Goal: Task Accomplishment & Management: Manage account settings

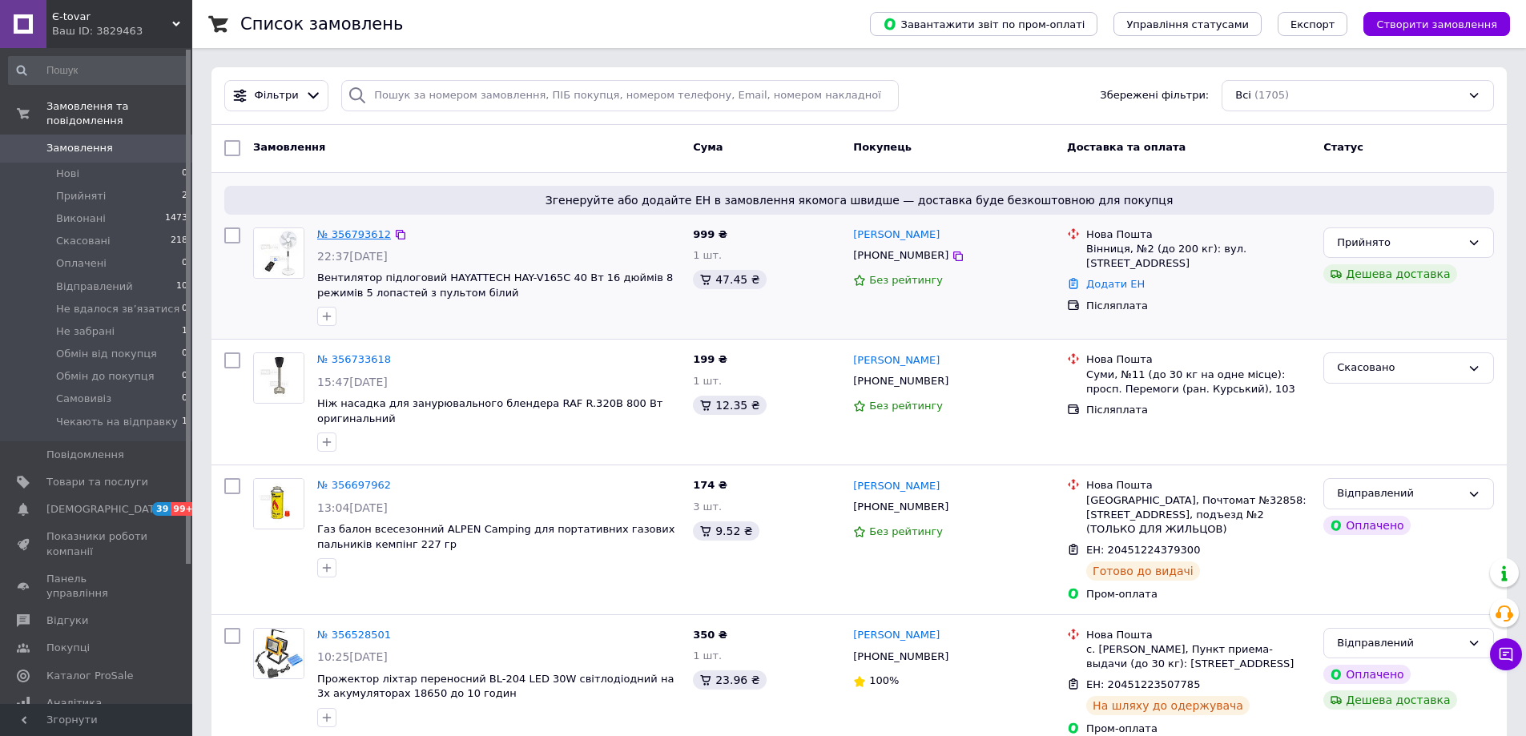
click at [343, 231] on link "№ 356793612" at bounding box center [354, 234] width 74 height 12
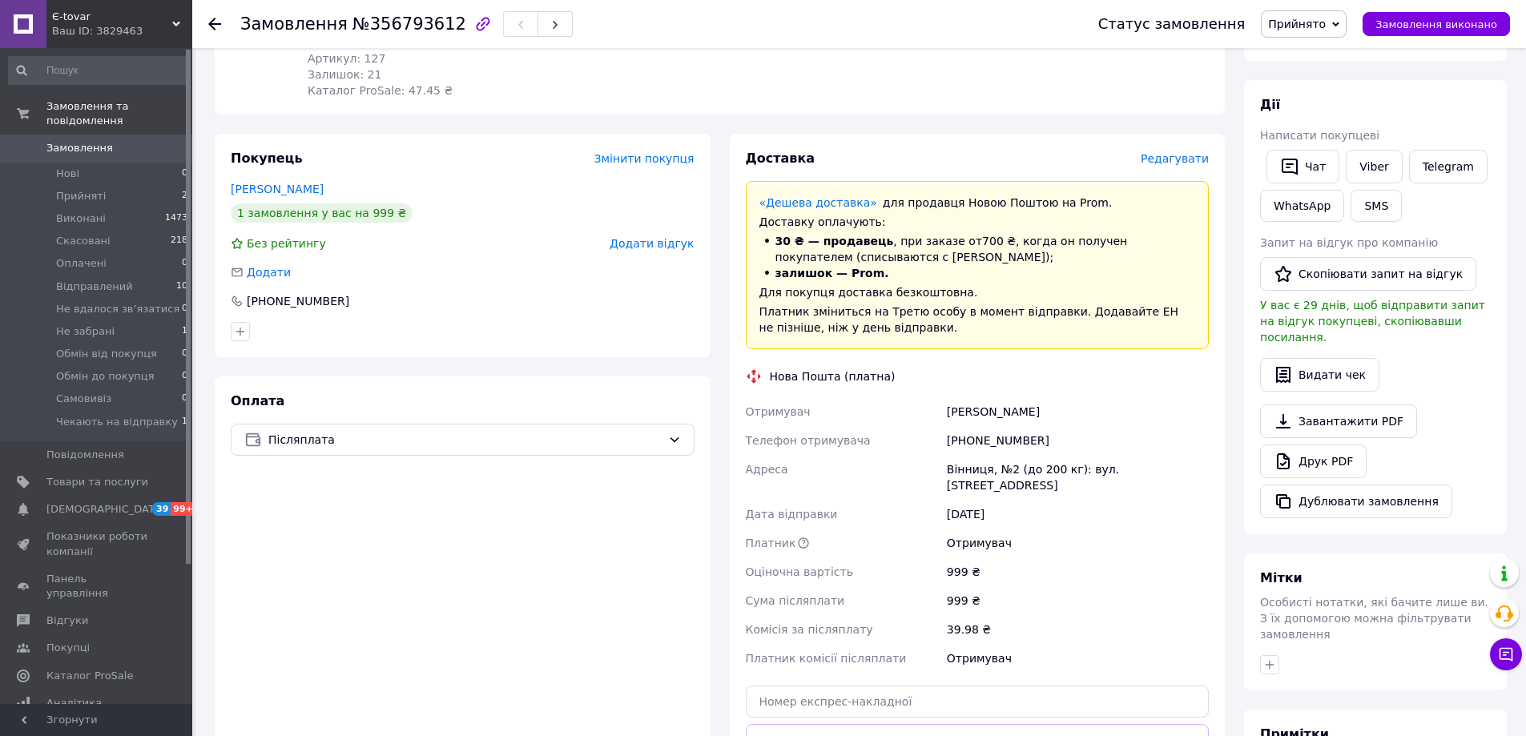
scroll to position [80, 0]
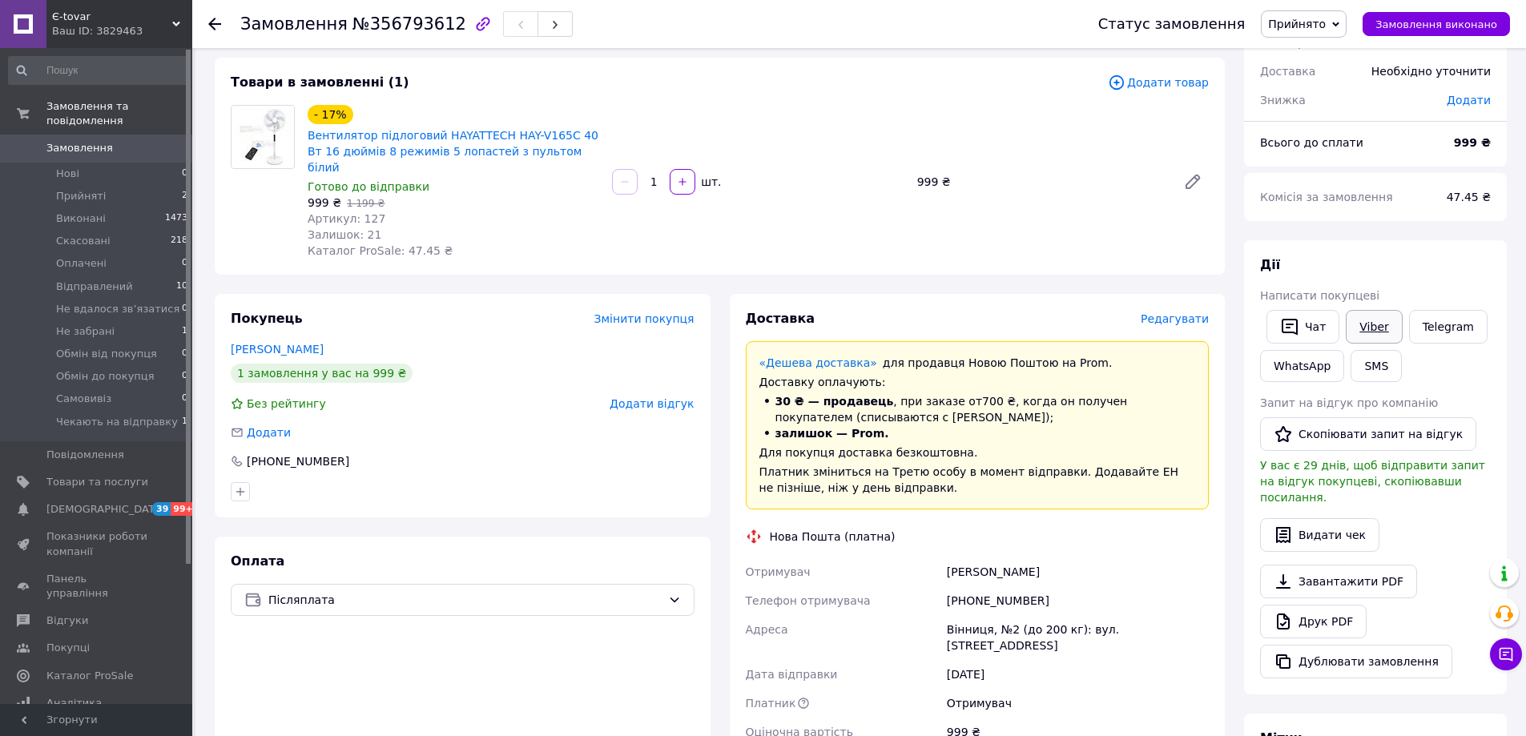
click at [1365, 322] on link "Viber" at bounding box center [1373, 327] width 56 height 34
click at [215, 24] on use at bounding box center [214, 24] width 13 height 13
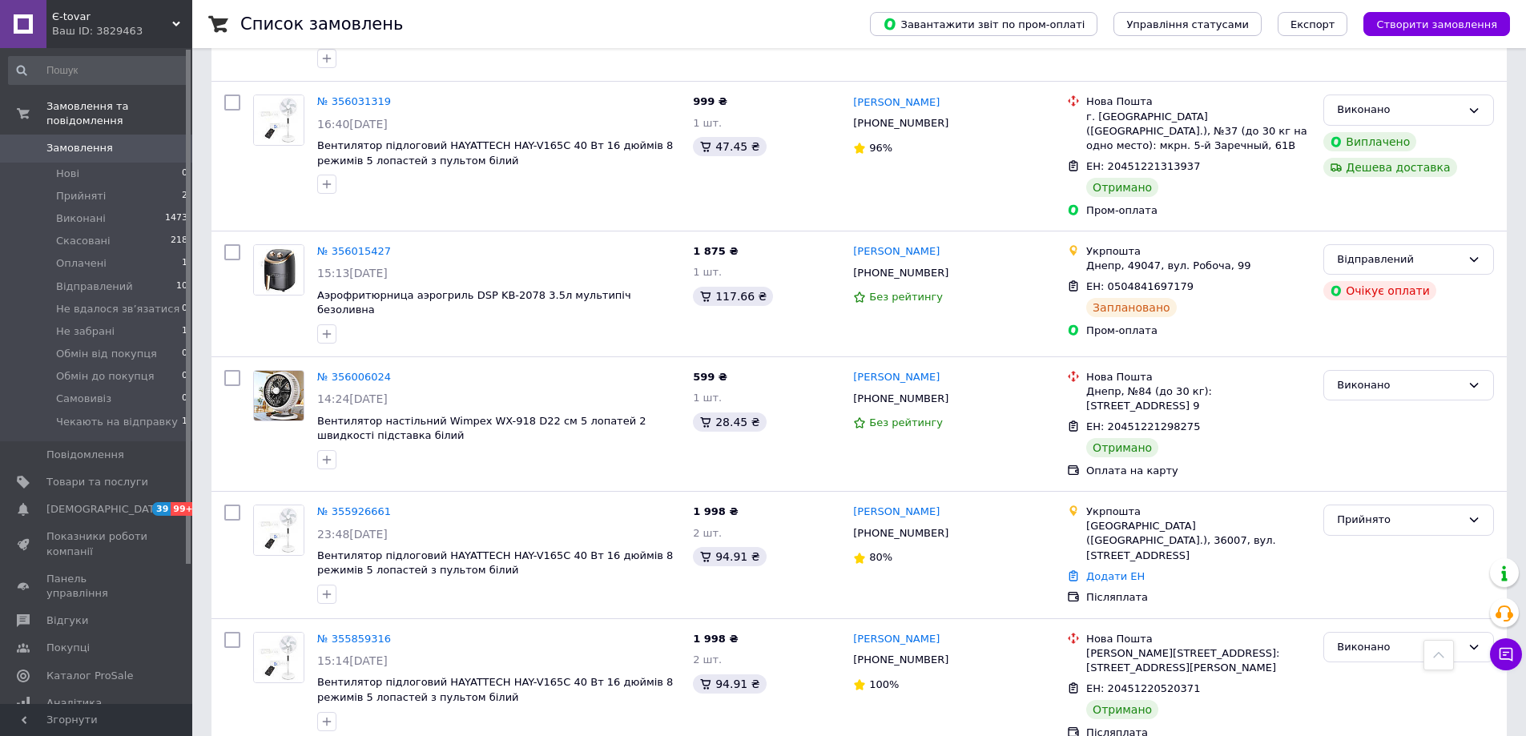
scroll to position [2268, 0]
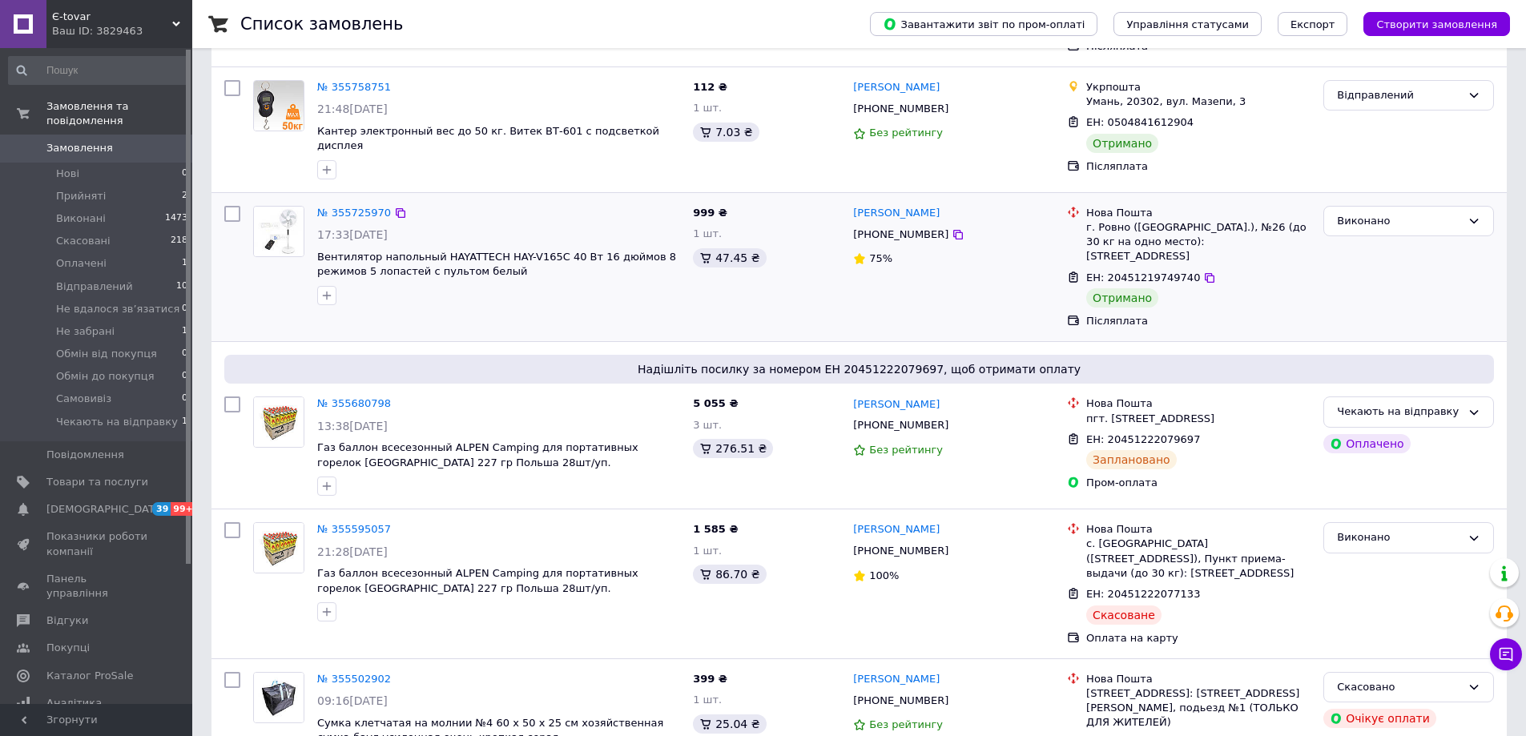
scroll to position [320, 0]
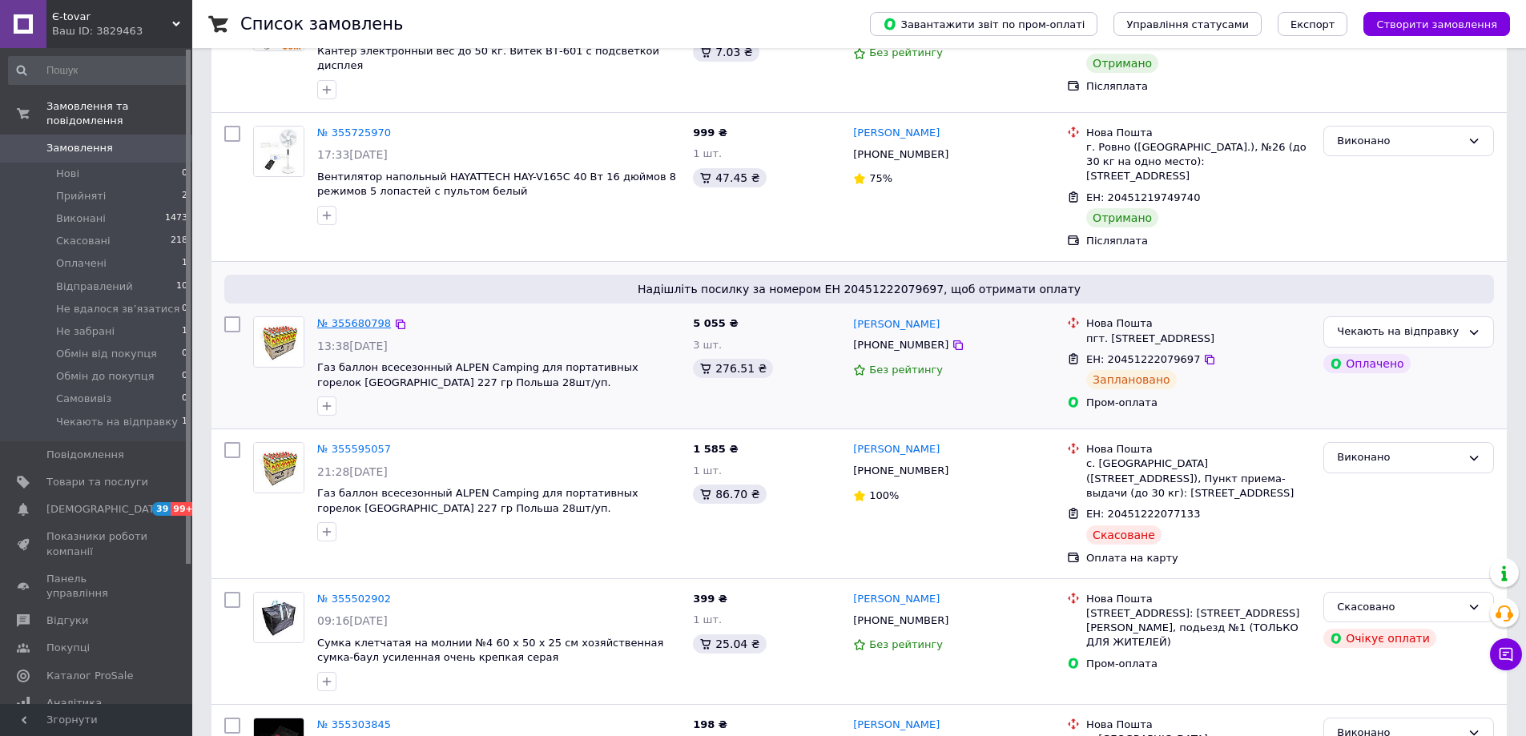
click at [356, 317] on link "№ 355680798" at bounding box center [354, 323] width 74 height 12
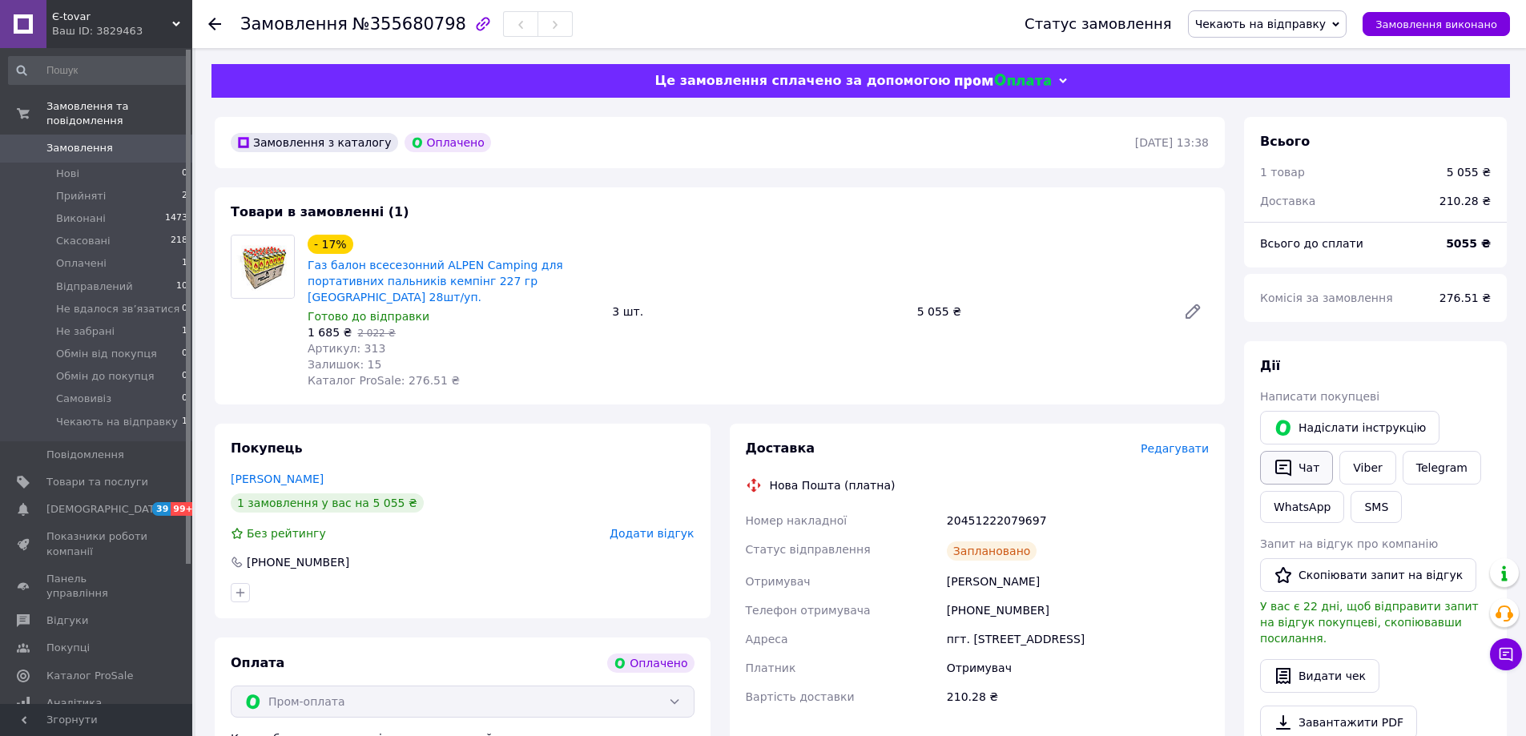
click at [1285, 465] on icon "button" at bounding box center [1283, 468] width 16 height 17
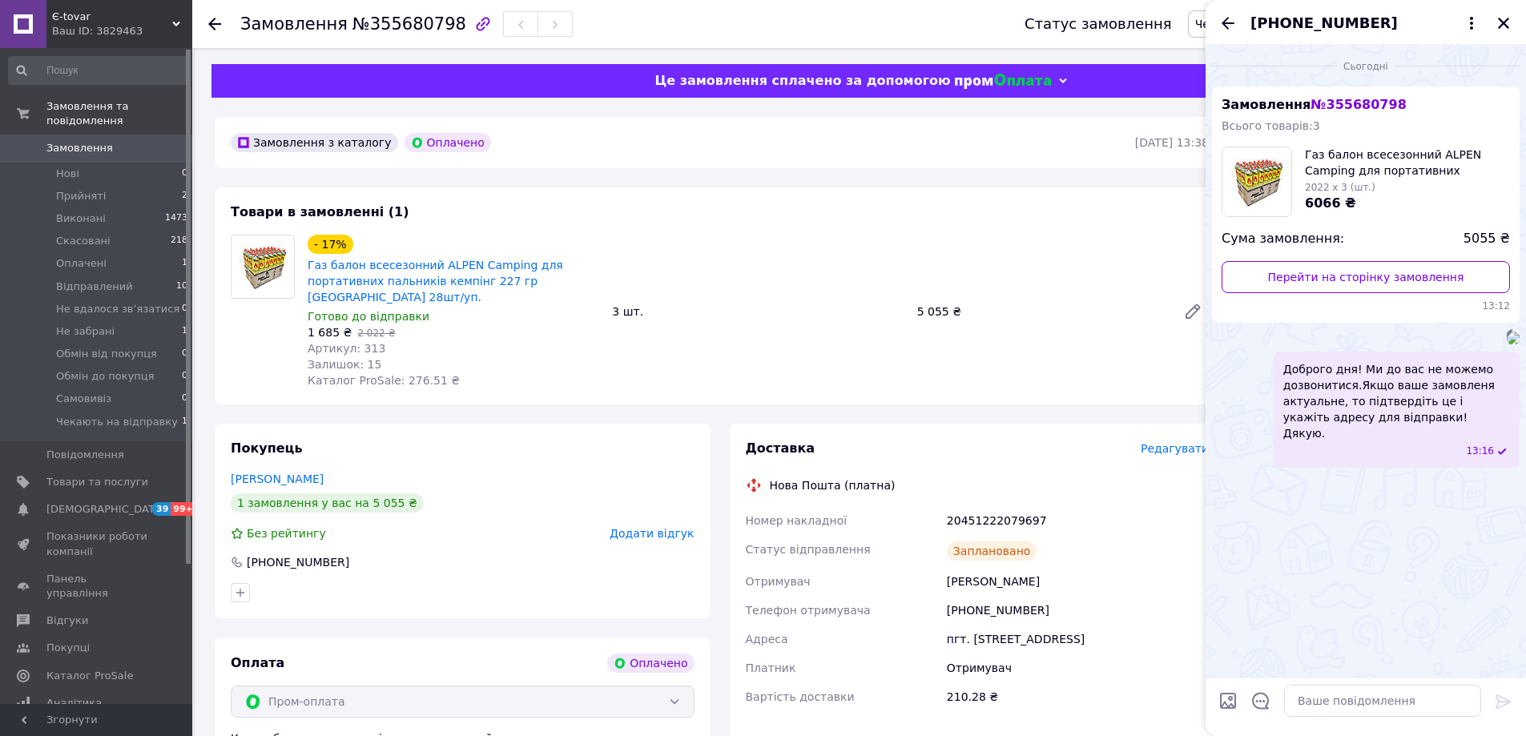
click at [215, 22] on icon at bounding box center [214, 24] width 13 height 13
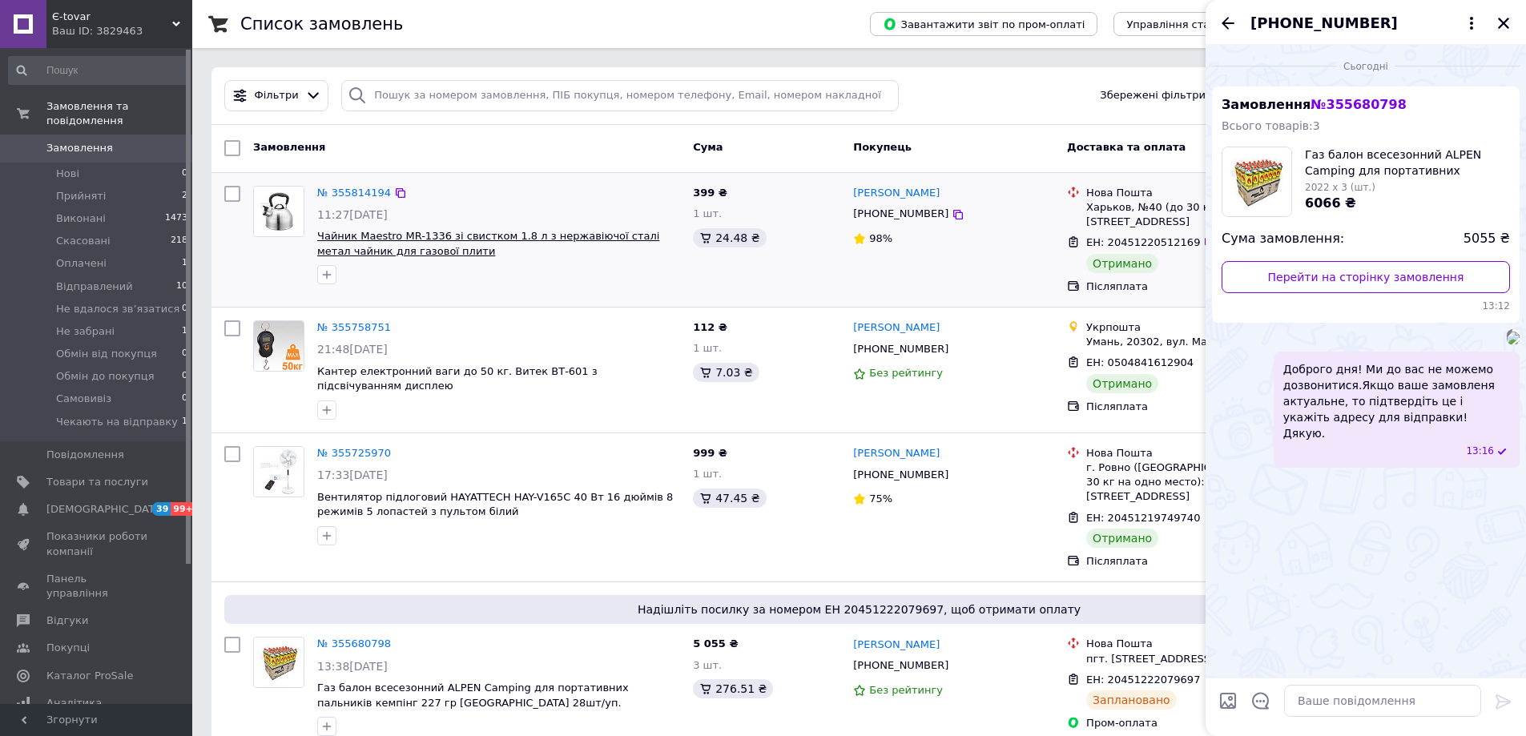
scroll to position [80, 0]
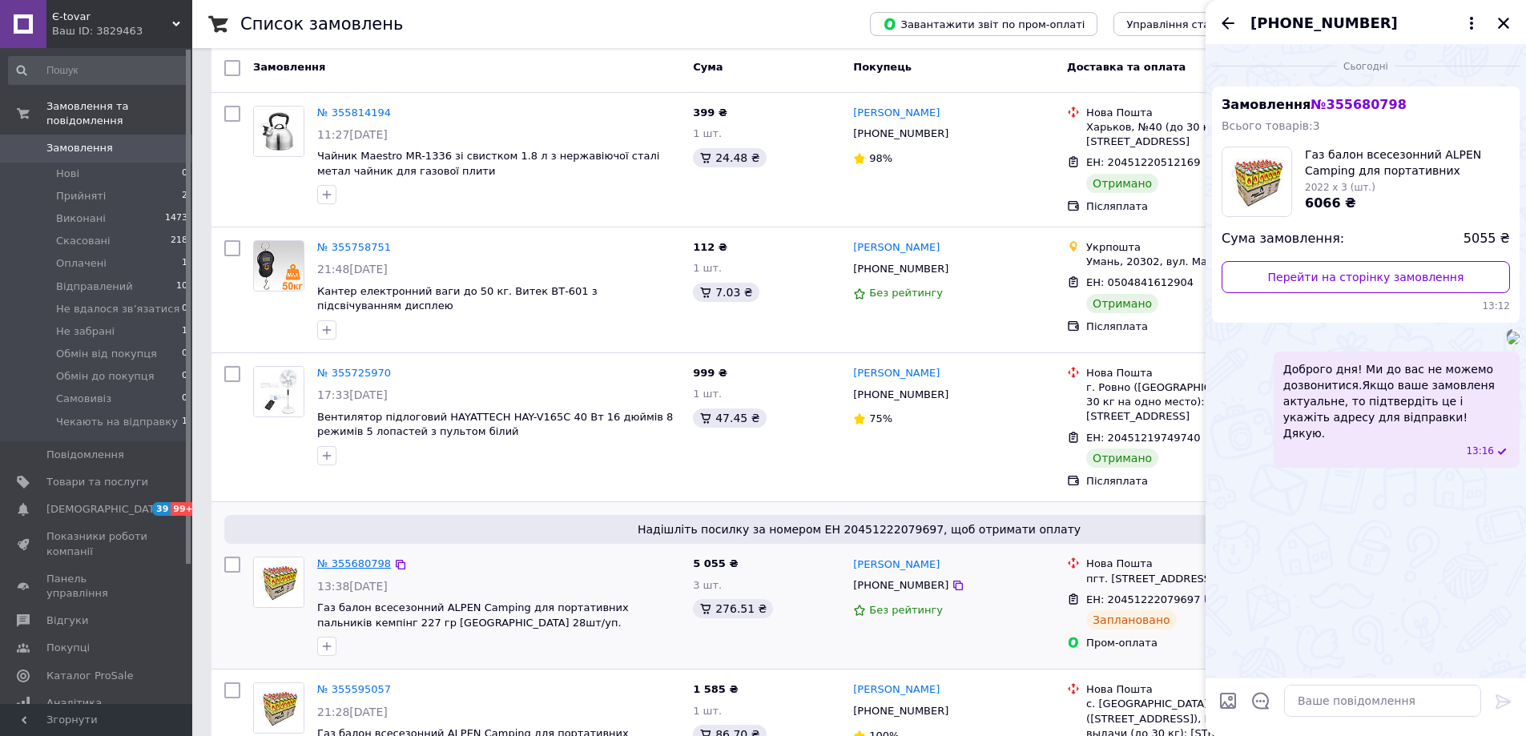
click at [358, 557] on link "№ 355680798" at bounding box center [354, 563] width 74 height 12
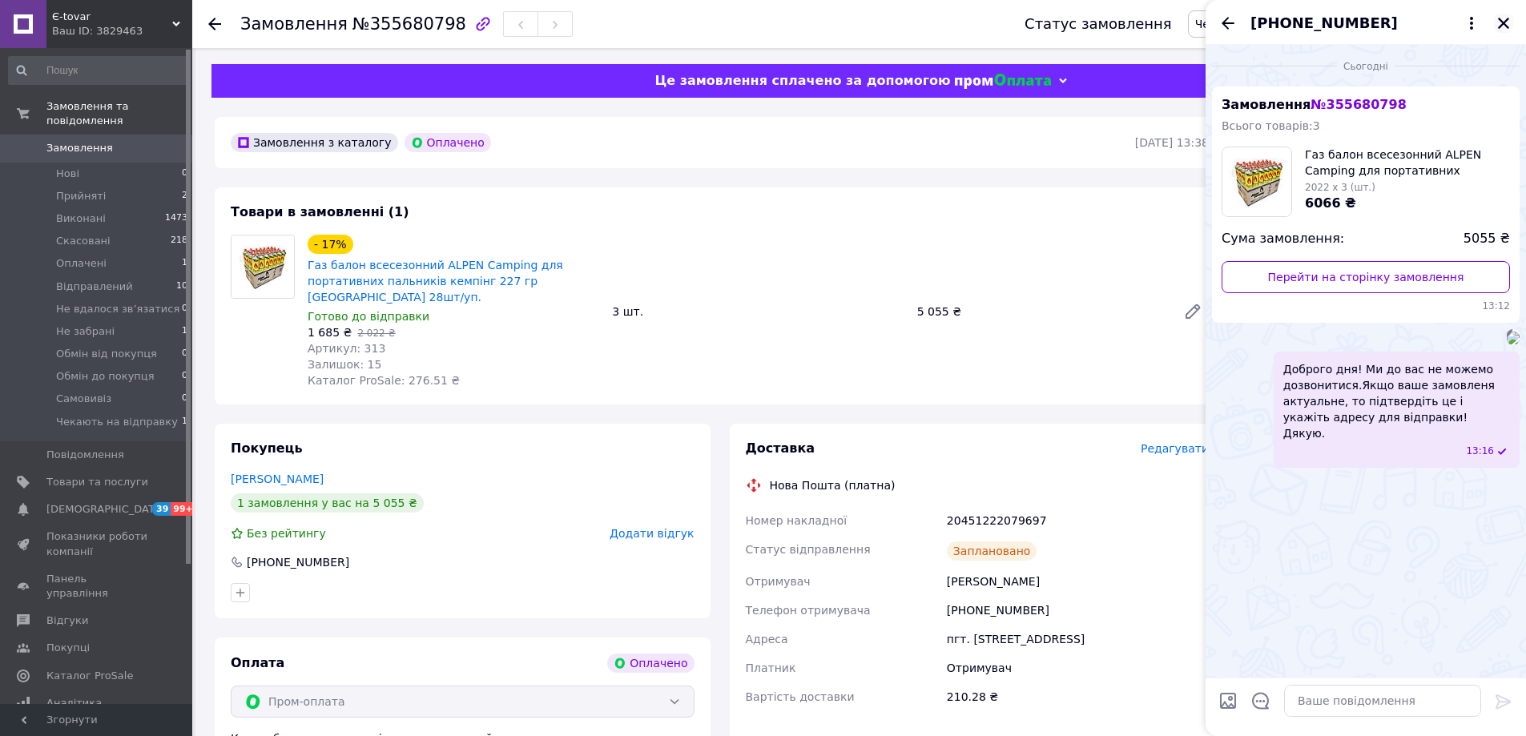
click at [1503, 18] on icon "Закрити" at bounding box center [1503, 23] width 14 height 14
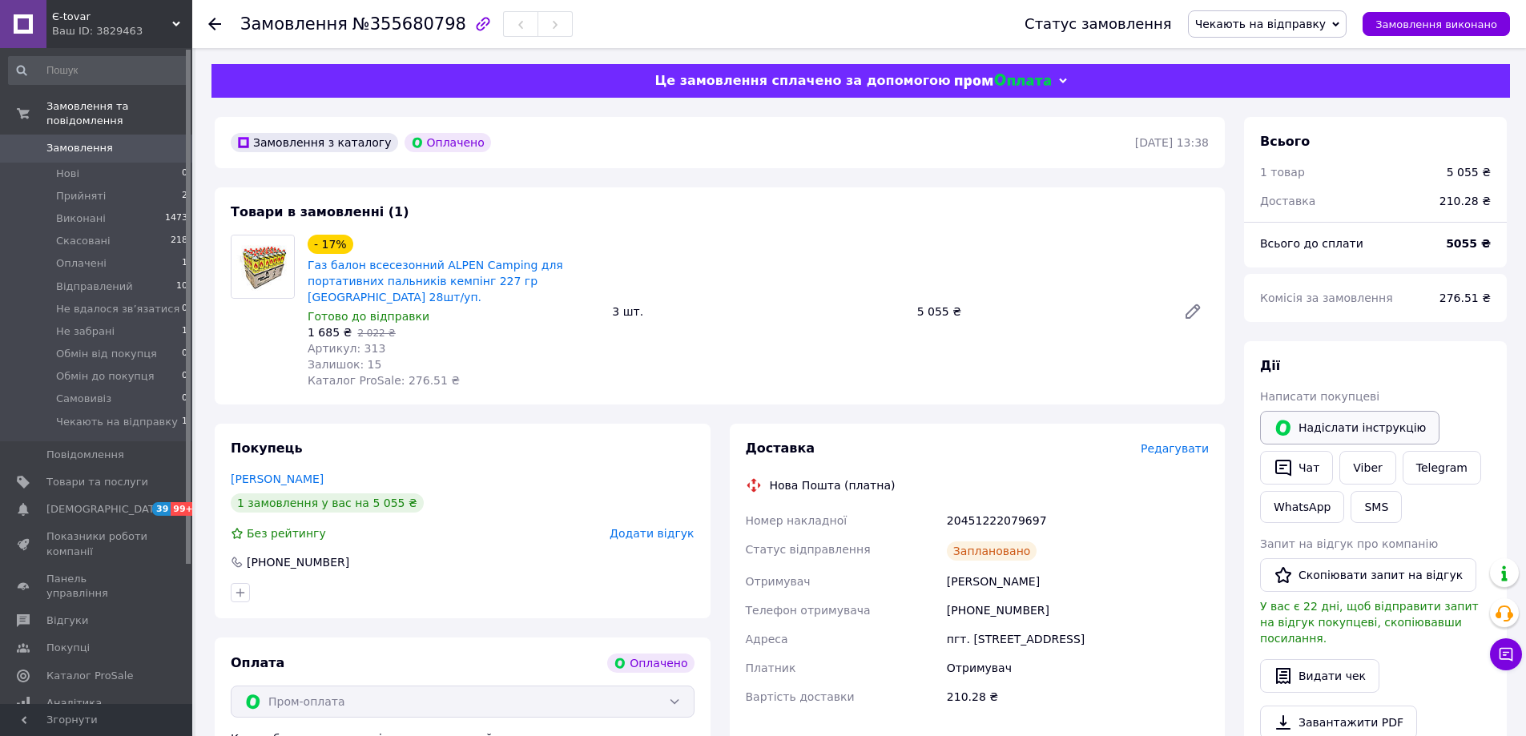
scroll to position [80, 0]
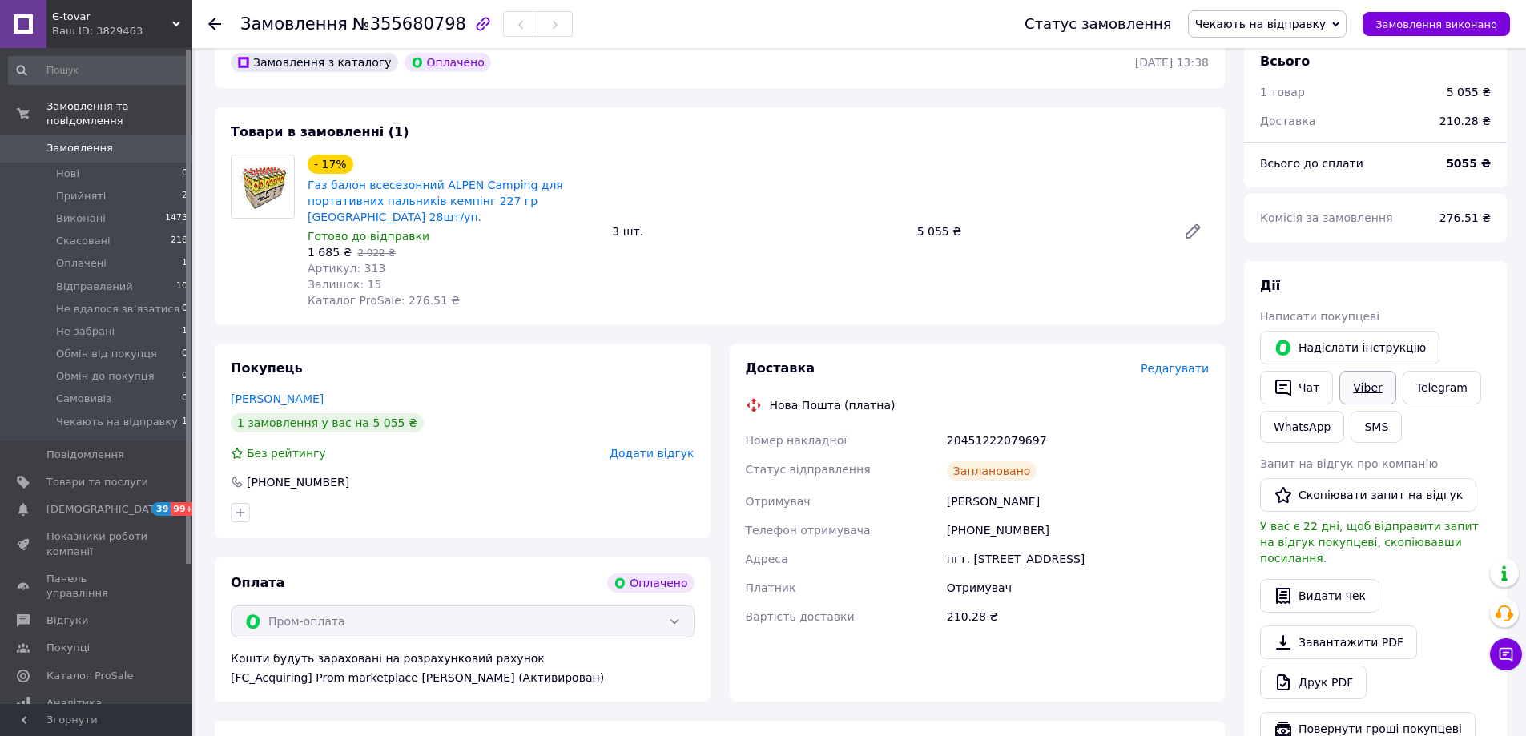
click at [1368, 382] on link "Viber" at bounding box center [1367, 388] width 56 height 34
click at [1070, 669] on div "Доставка Редагувати Нова Пошта (платна) Номер накладної 20451222079697 Статус в…" at bounding box center [978, 523] width 496 height 358
click at [216, 18] on icon at bounding box center [214, 24] width 13 height 13
